Goal: Task Accomplishment & Management: Manage account settings

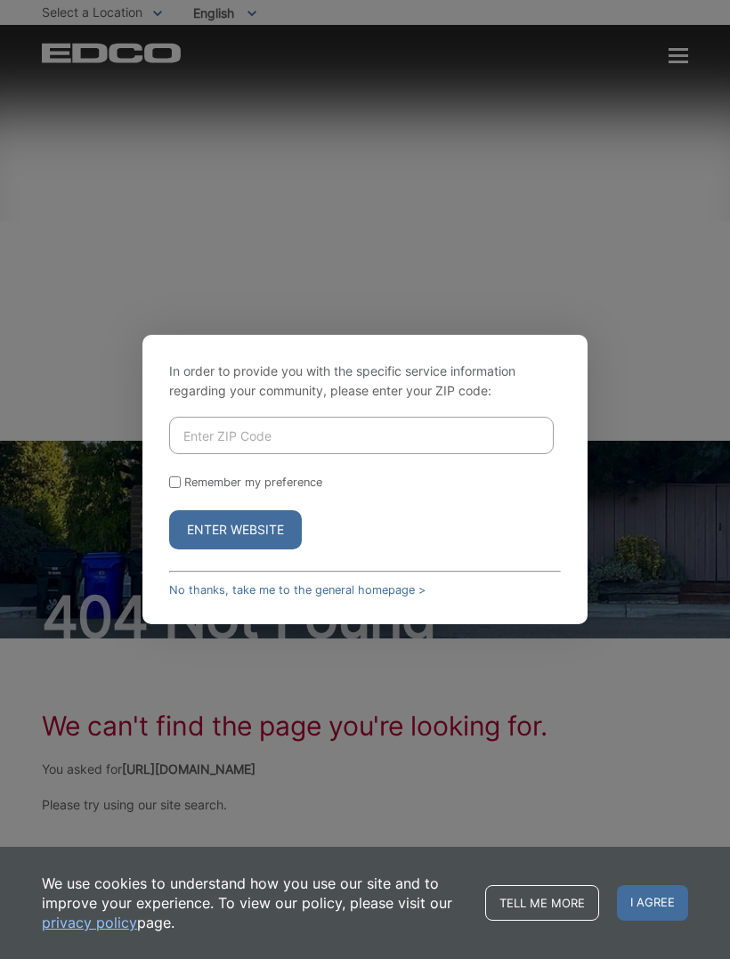
click at [413, 442] on input "Enter ZIP Code" at bounding box center [361, 435] width 385 height 37
type input "91977"
click at [275, 549] on button "Enter Website" at bounding box center [235, 529] width 133 height 39
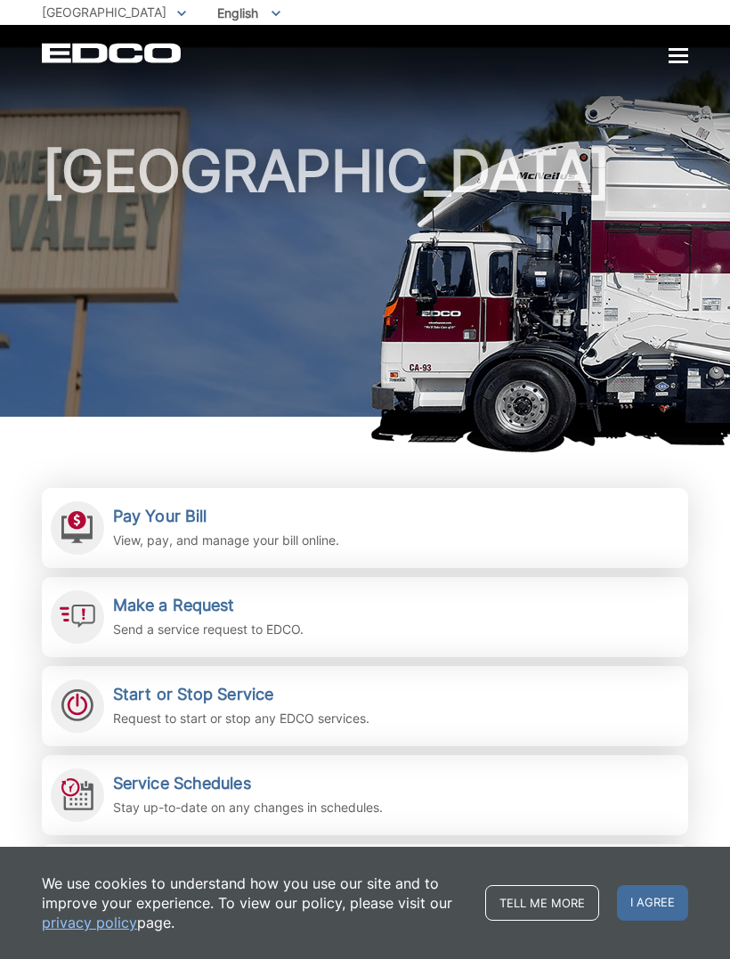
click at [729, 904] on div "We use cookies to understand how you use our site and to improve your experienc…" at bounding box center [365, 903] width 730 height 112
click at [678, 55] on div at bounding box center [679, 55] width 20 height 3
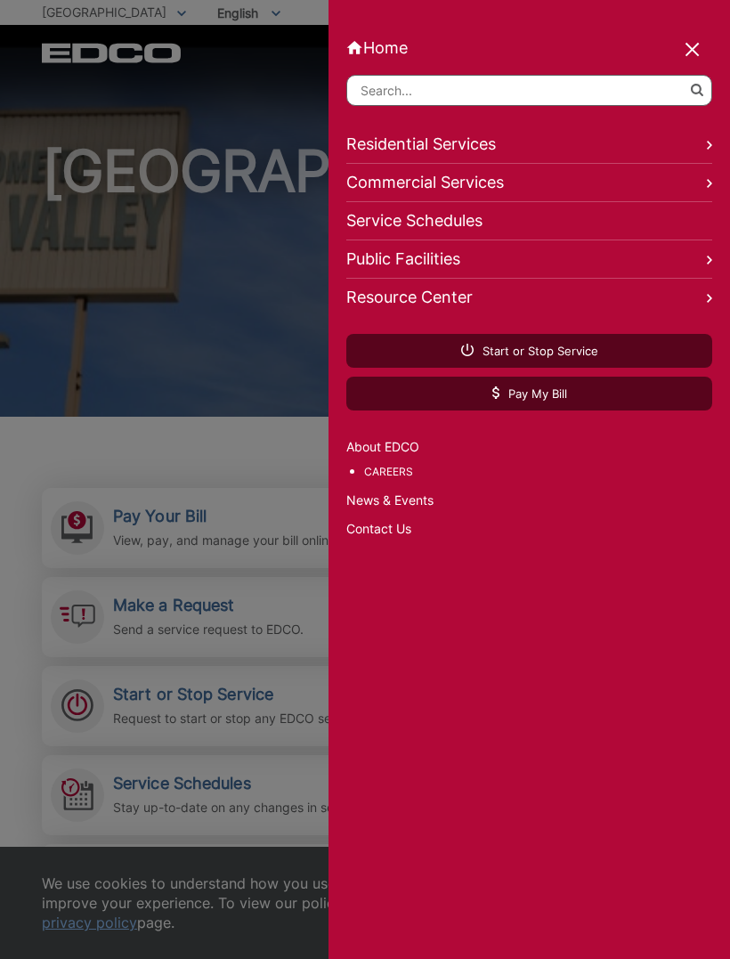
click at [503, 146] on link "Residential Services" at bounding box center [529, 145] width 366 height 38
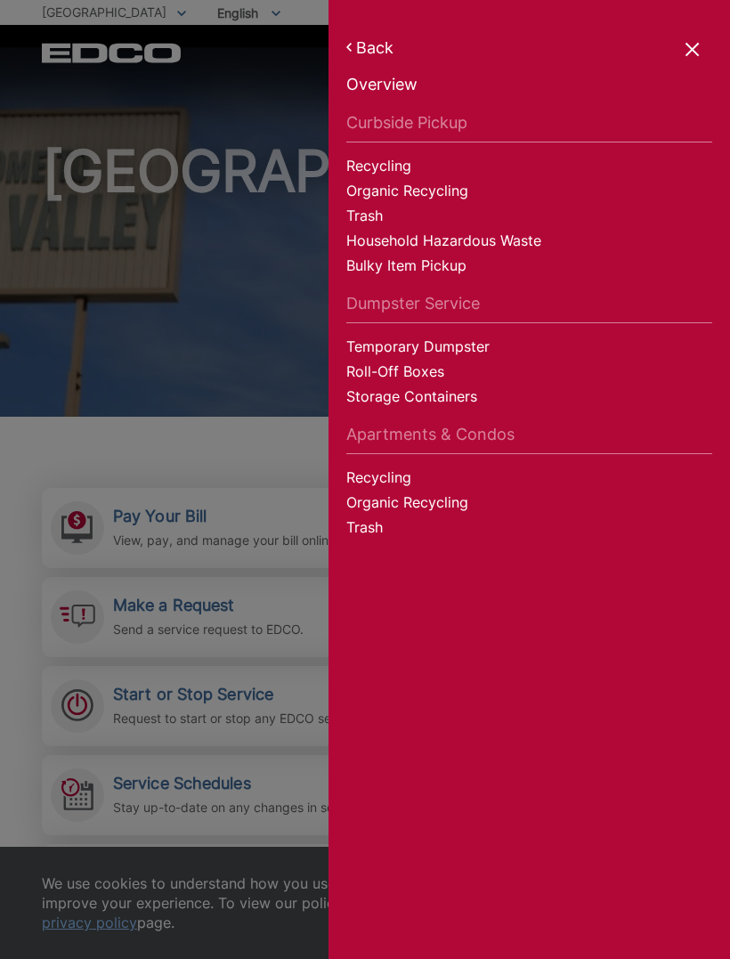
click at [469, 124] on link "Curbside Pickup" at bounding box center [529, 127] width 366 height 29
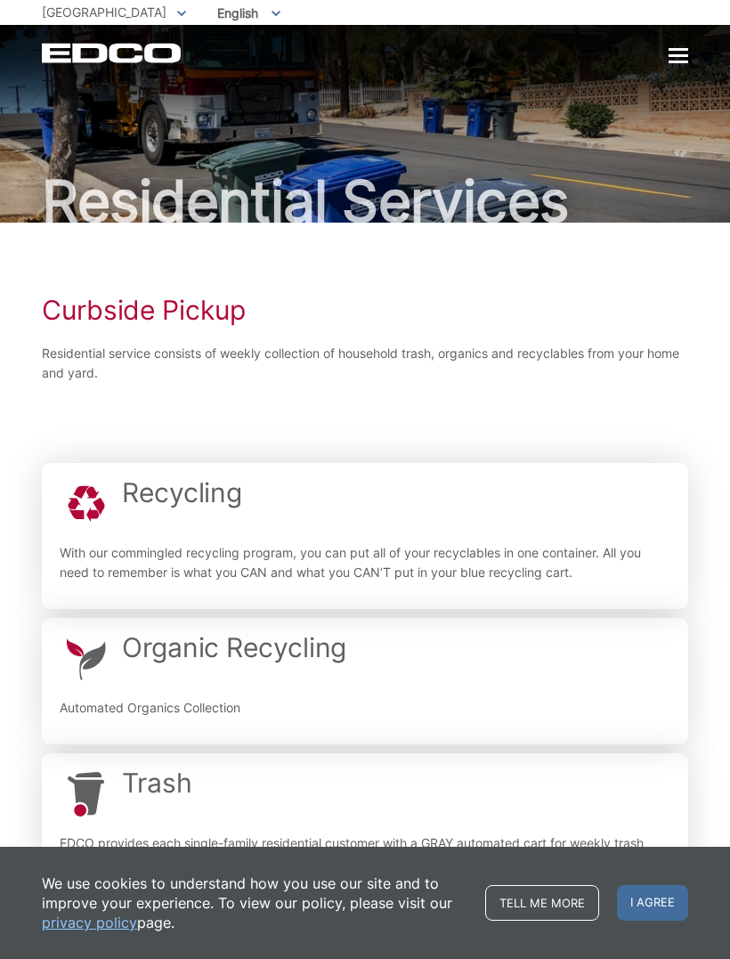
click at [687, 57] on div at bounding box center [679, 55] width 20 height 3
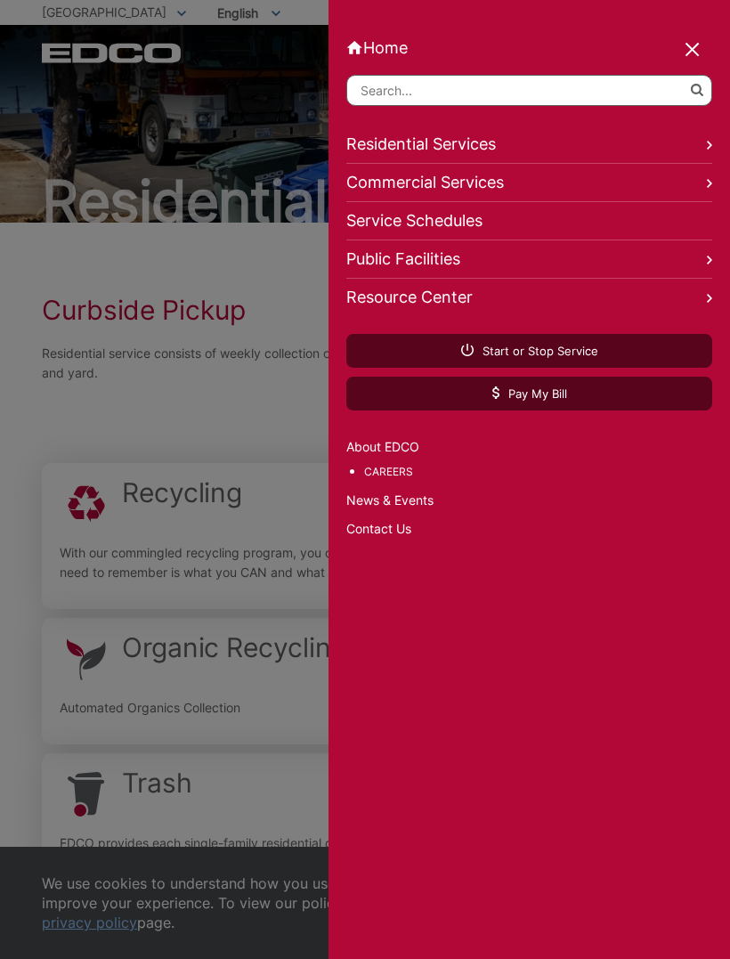
click at [574, 78] on input "Search" at bounding box center [529, 90] width 366 height 31
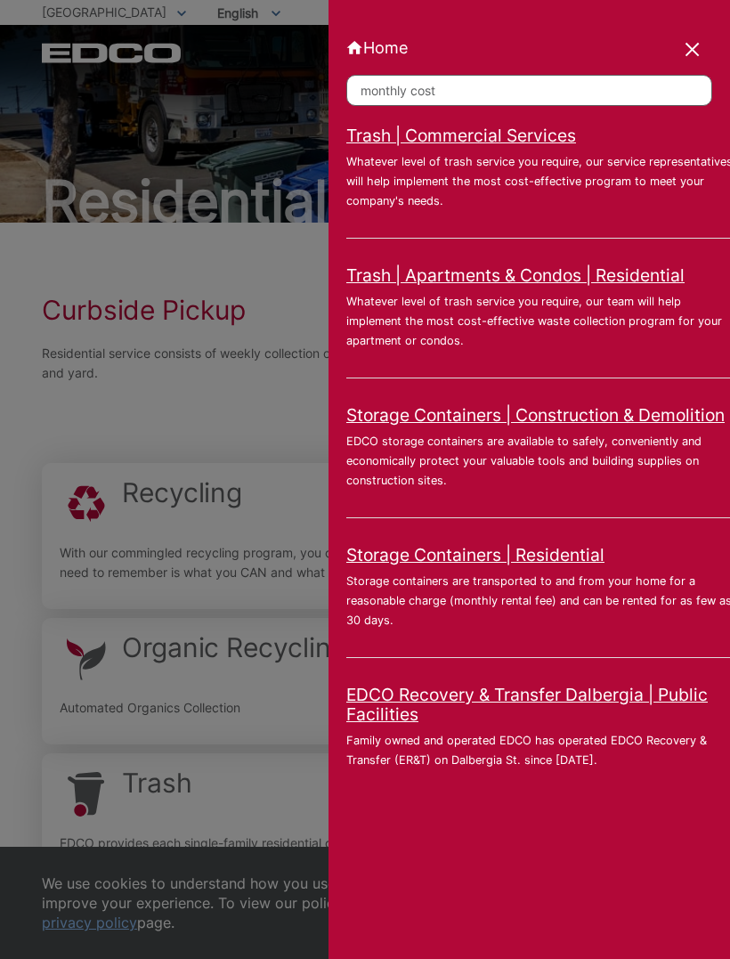
type input "monthly cost"
click at [465, 134] on link "Trash | Commercial Services" at bounding box center [461, 136] width 230 height 20
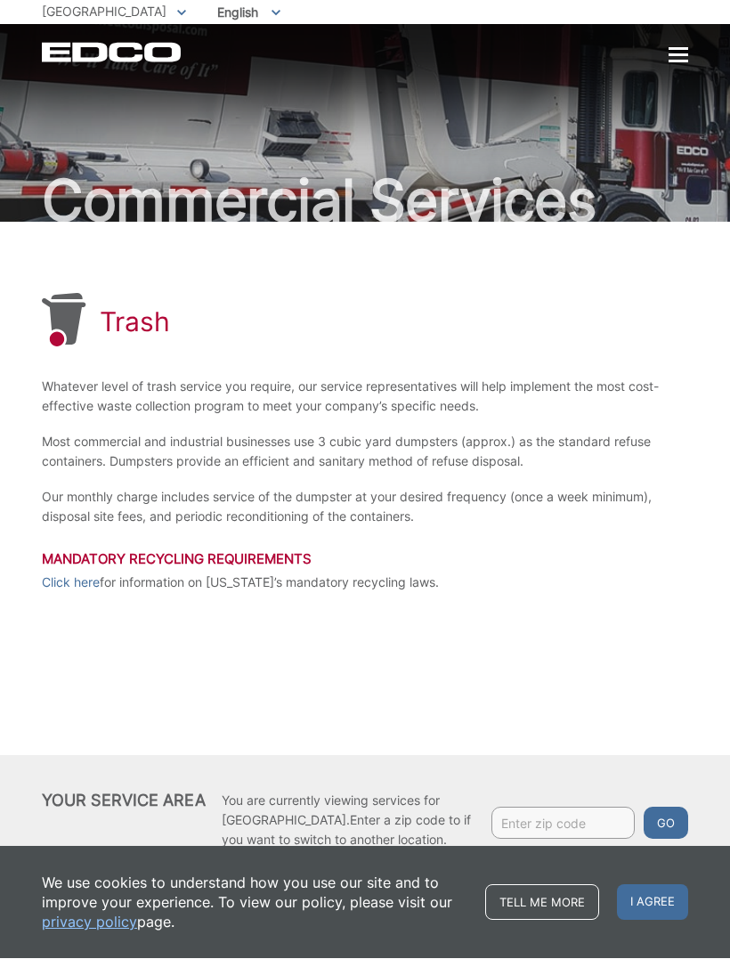
click at [96, 585] on link "Click here" at bounding box center [71, 584] width 58 height 20
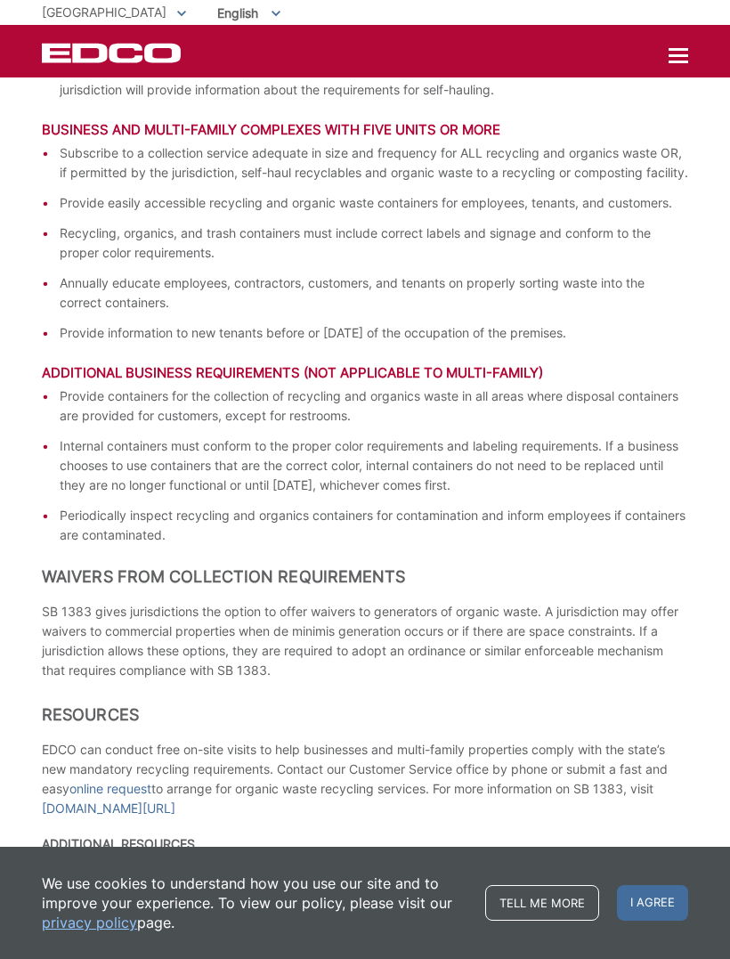
scroll to position [2195, 0]
click at [574, 921] on link "Tell me more" at bounding box center [542, 903] width 114 height 36
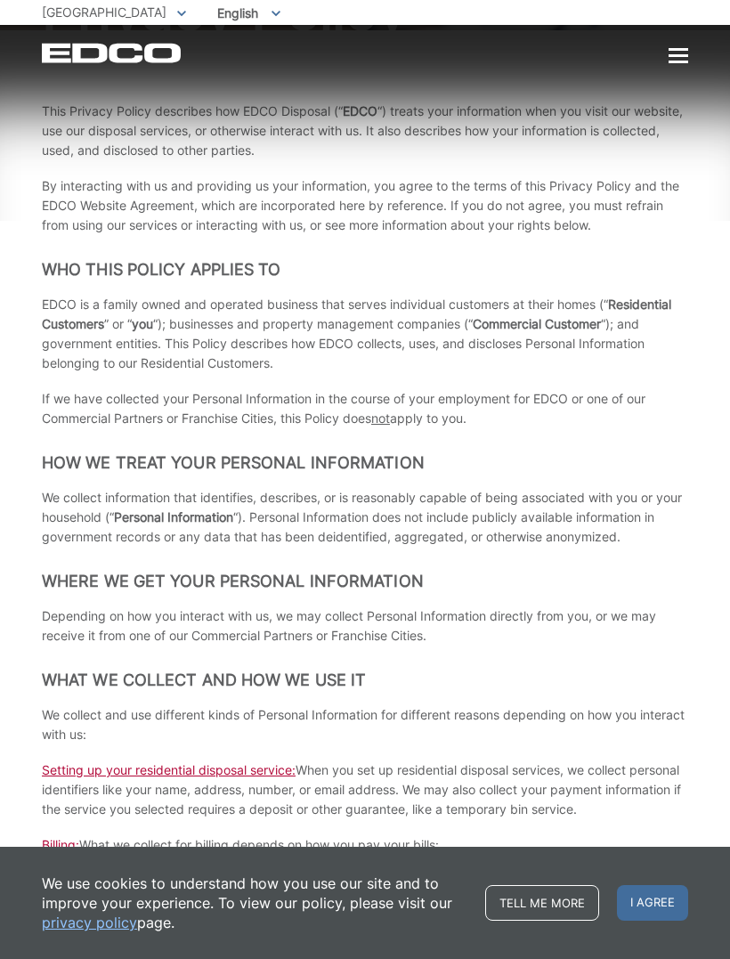
scroll to position [196, 0]
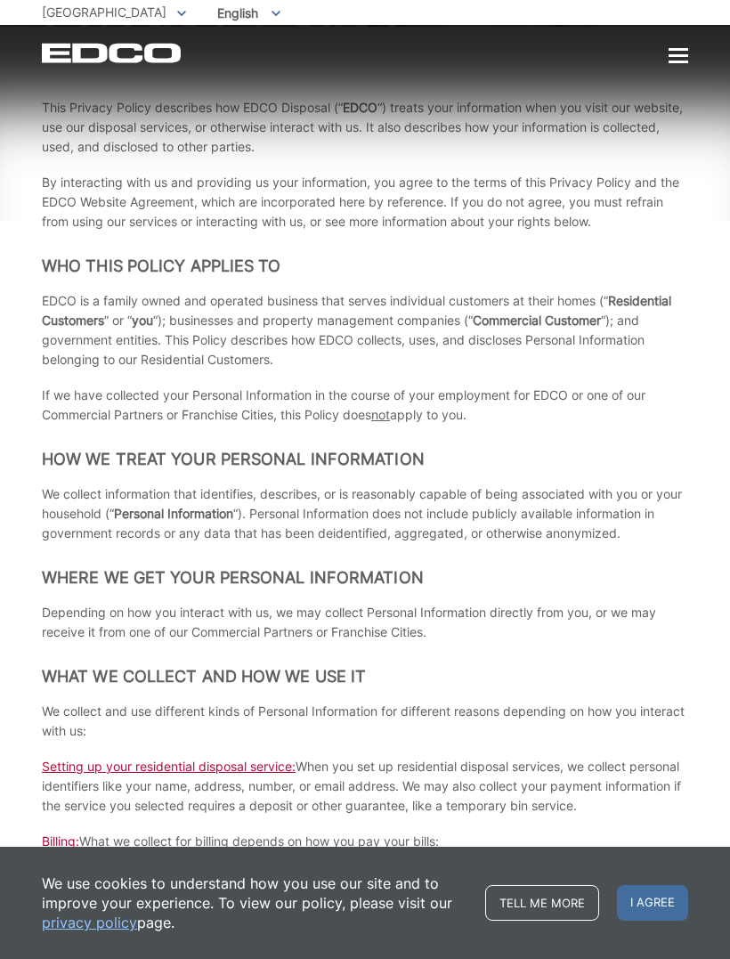
click at [687, 55] on div at bounding box center [679, 55] width 20 height 3
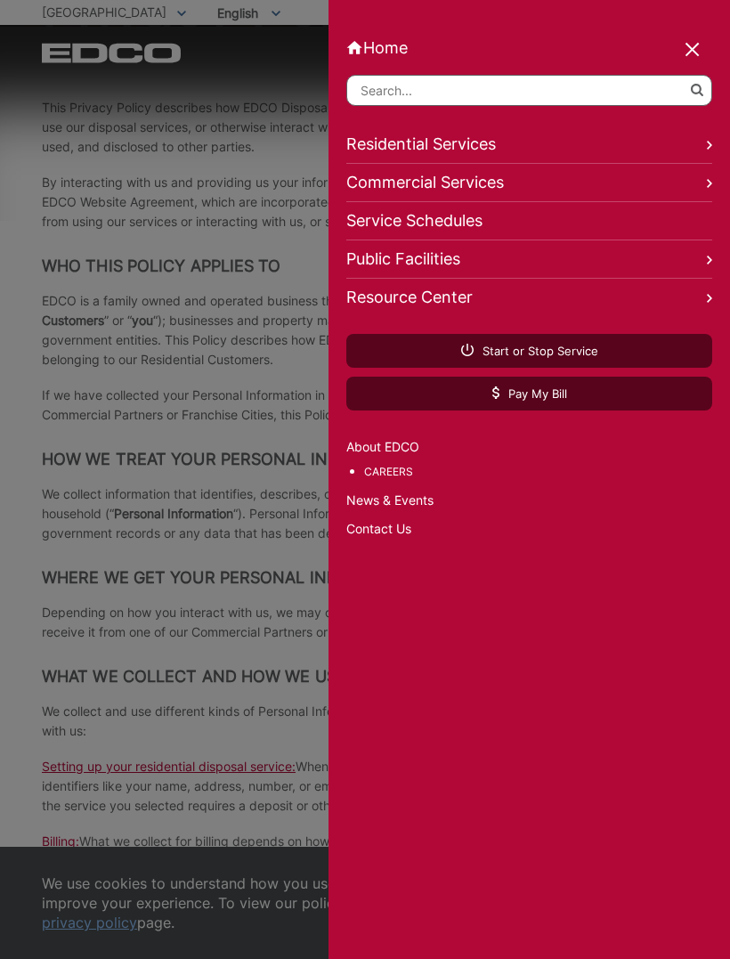
click at [641, 351] on link "Start or Stop Service" at bounding box center [529, 351] width 366 height 34
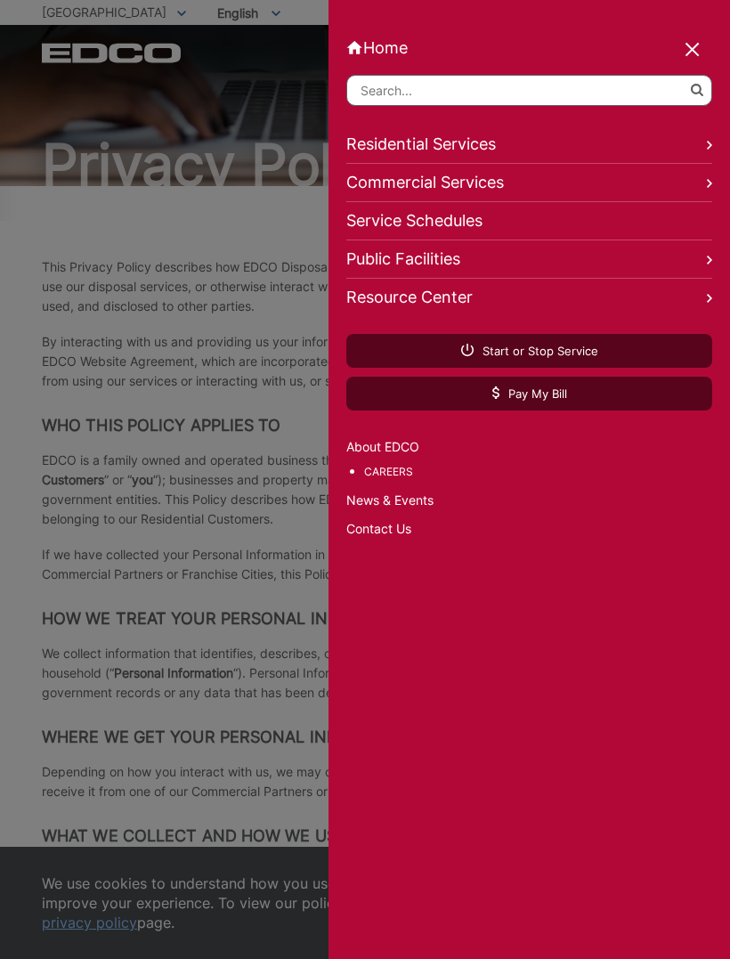
scroll to position [40, 0]
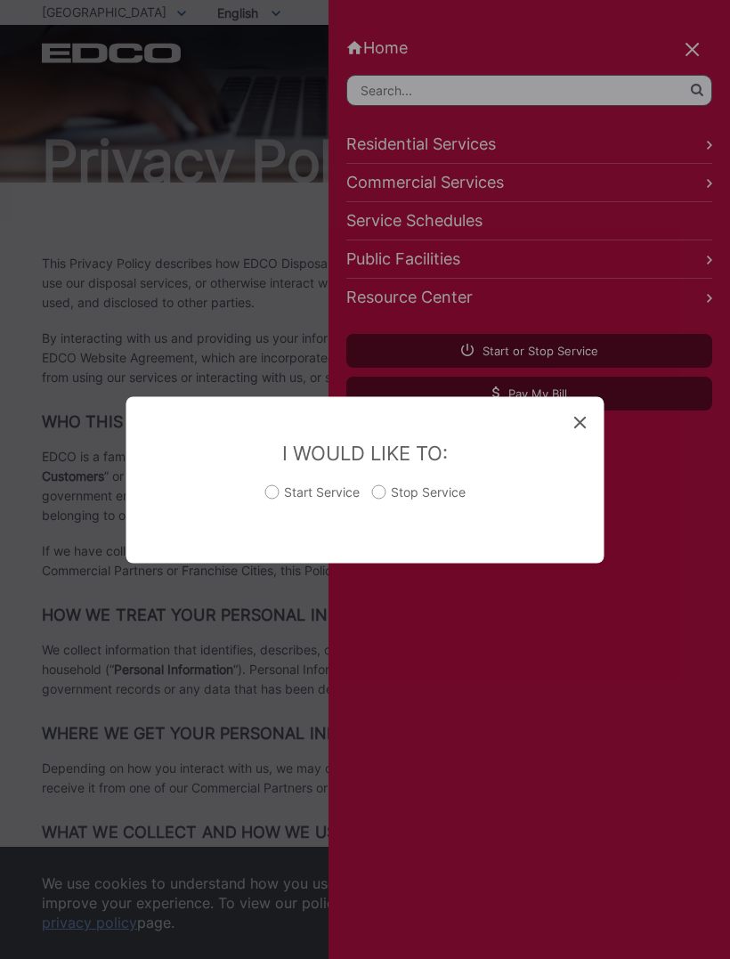
click at [278, 492] on label "Start Service" at bounding box center [312, 501] width 94 height 36
radio input "true"
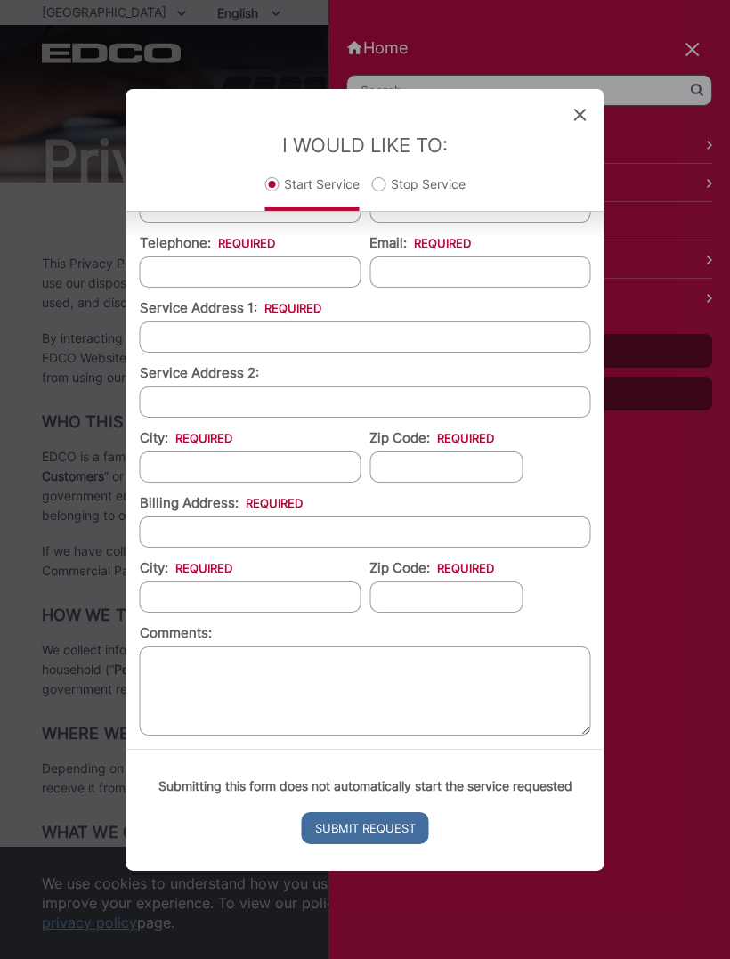
scroll to position [264, 0]
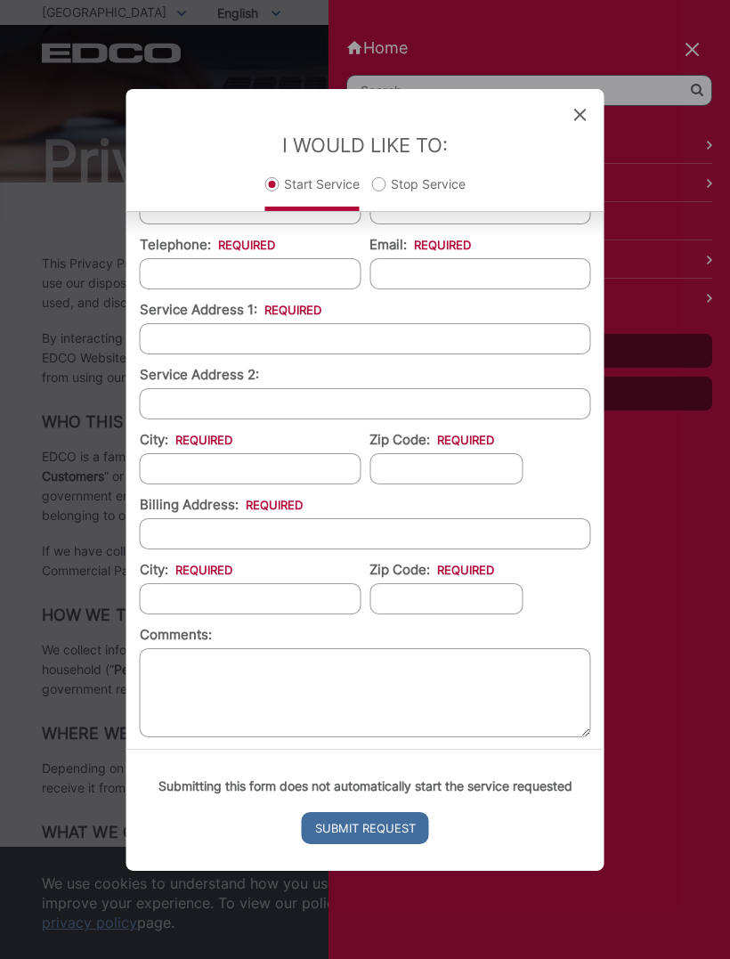
click at [582, 106] on span at bounding box center [580, 115] width 12 height 18
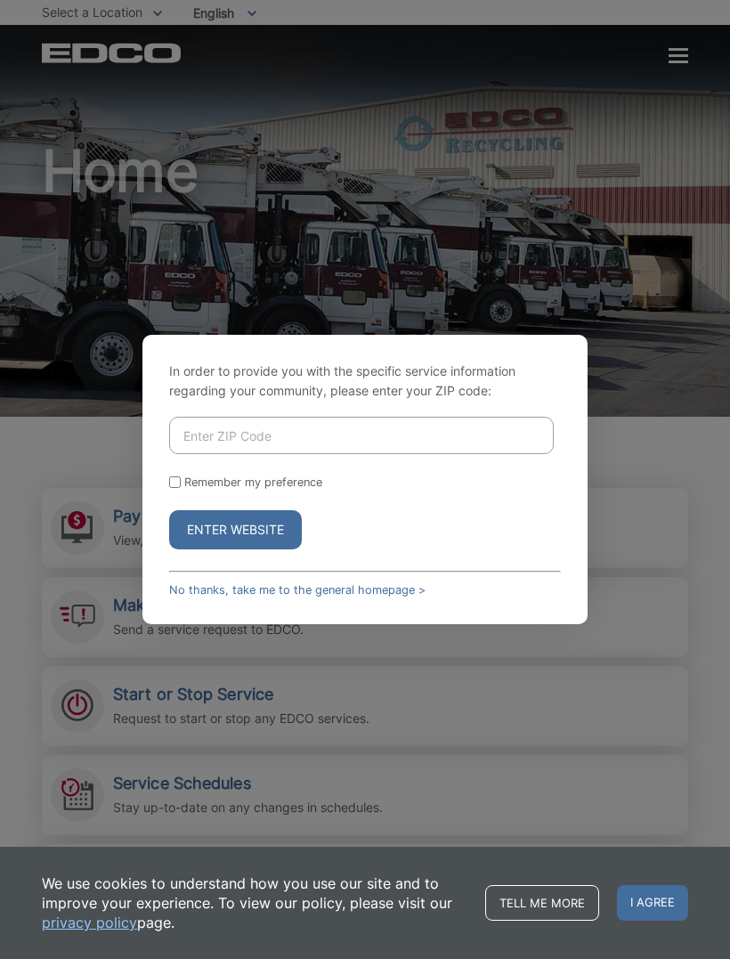
click at [357, 450] on input "Enter ZIP Code" at bounding box center [361, 435] width 385 height 37
type input "91977"
click at [288, 549] on button "Enter Website" at bounding box center [235, 529] width 133 height 39
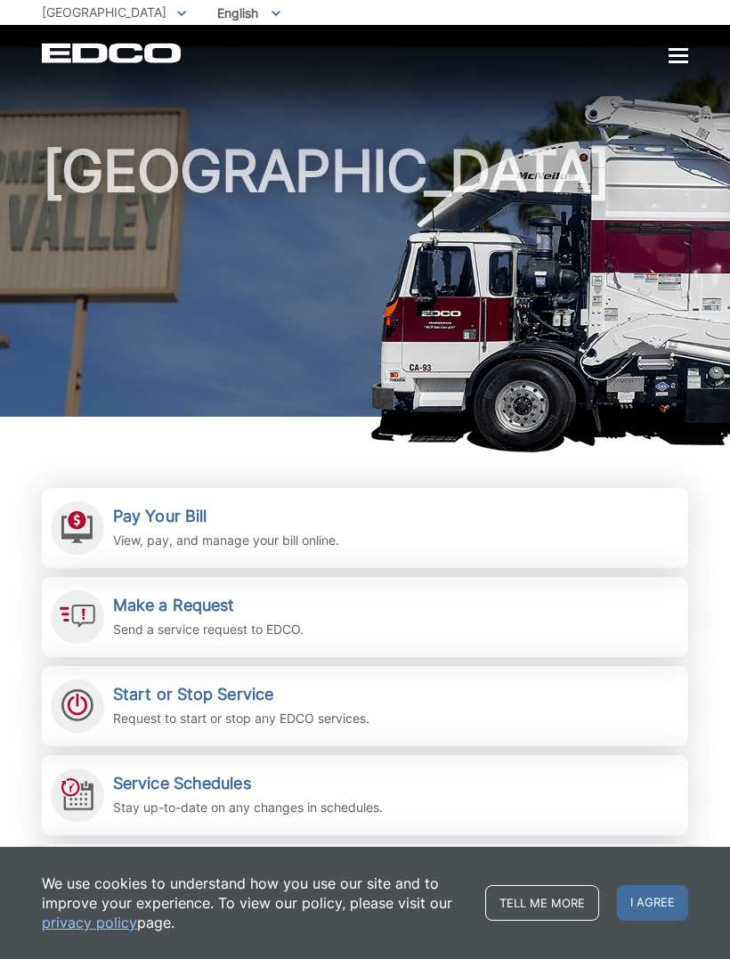
click at [138, 546] on p "View, pay, and manage your bill online." at bounding box center [226, 541] width 226 height 20
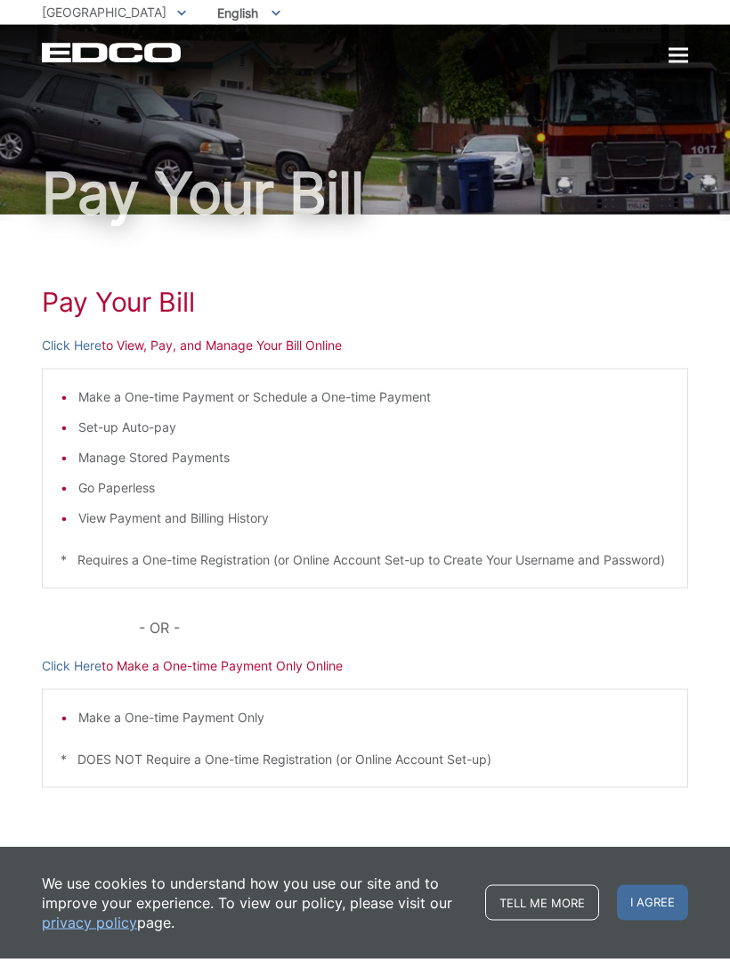
scroll to position [28, 0]
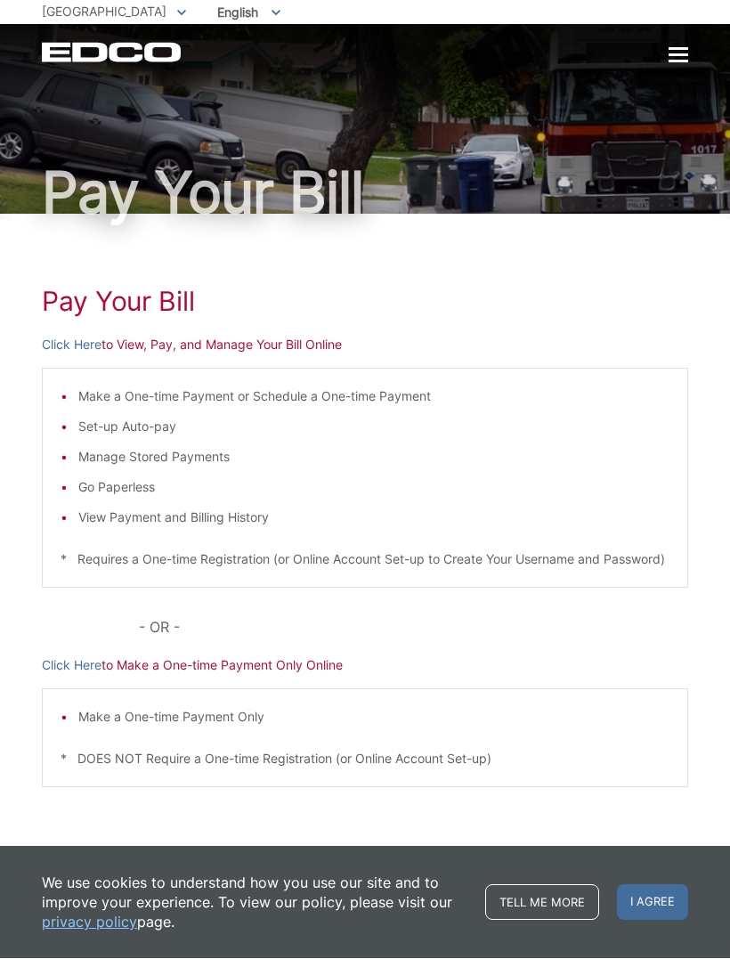
click at [120, 313] on div "Pay Your [PERSON_NAME] Here to View, Pay, and Manage Your Bill Online Make a On…" at bounding box center [365, 550] width 647 height 671
click at [148, 336] on p "Click Here to View, Pay, and Manage Your Bill Online" at bounding box center [365, 346] width 647 height 20
click at [132, 336] on p "Click Here to View, Pay, and Manage Your Bill Online" at bounding box center [365, 346] width 647 height 20
click at [144, 336] on p "Click Here to View, Pay, and Manage Your Bill Online" at bounding box center [365, 346] width 647 height 20
click at [74, 336] on link "Click Here" at bounding box center [72, 346] width 60 height 20
